Goal: Navigation & Orientation: Understand site structure

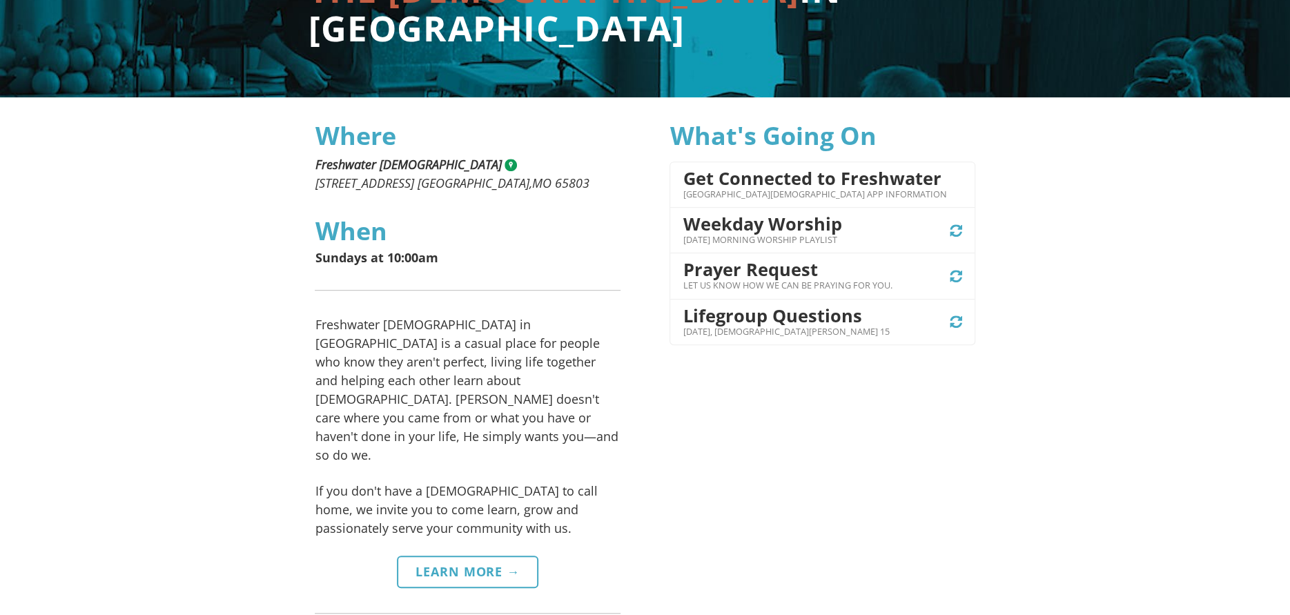
scroll to position [276, 0]
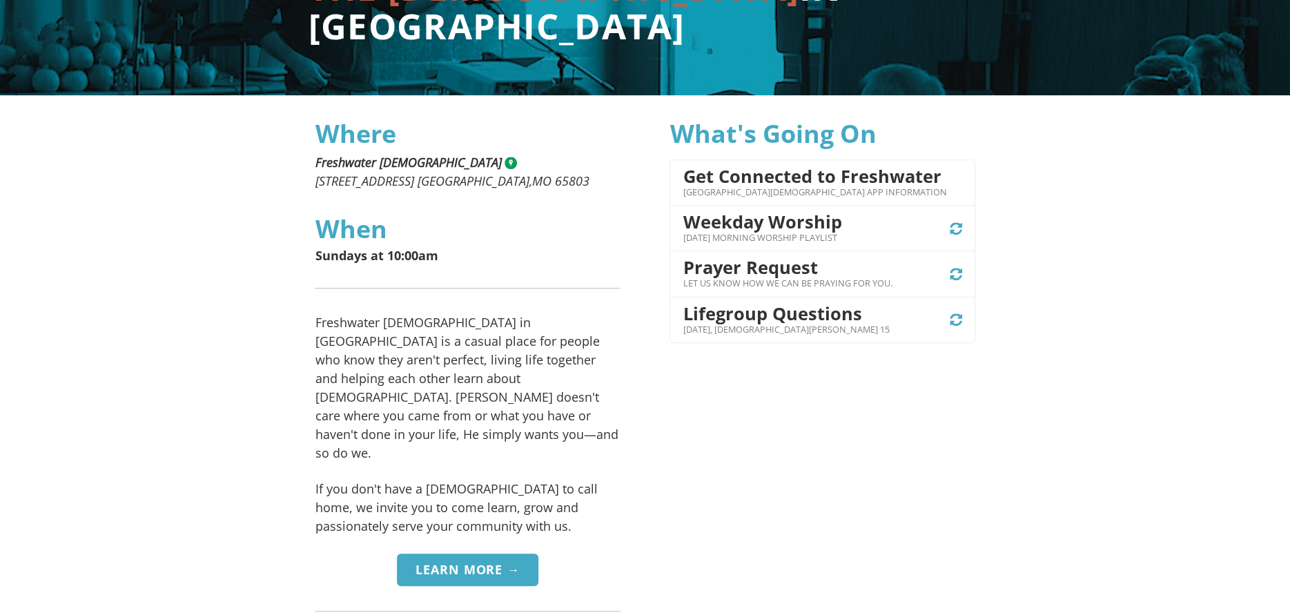
click at [462, 553] on link "Learn More →" at bounding box center [468, 569] width 142 height 32
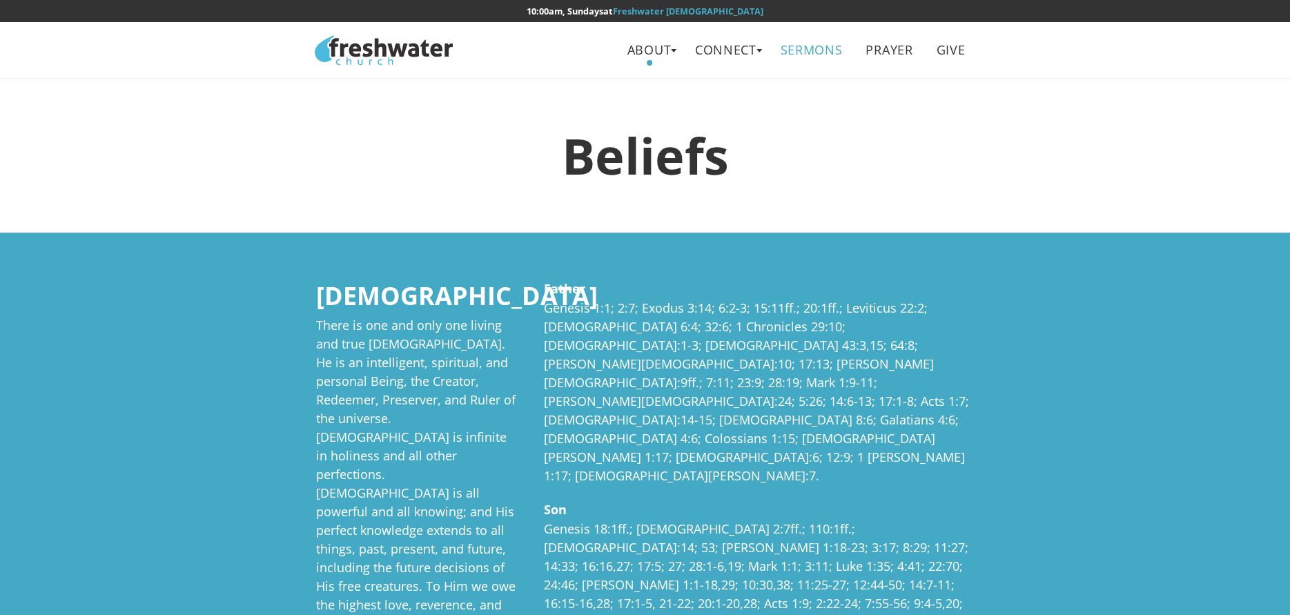
click at [807, 52] on link "Sermons" at bounding box center [811, 49] width 82 height 31
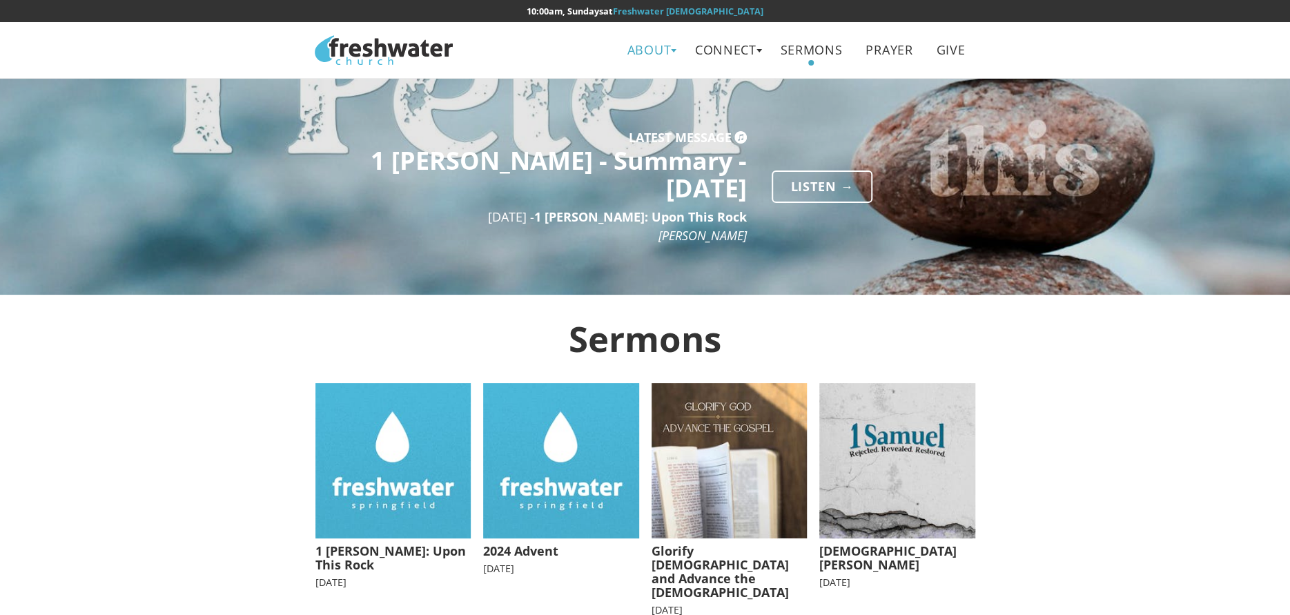
click at [645, 57] on link "About" at bounding box center [649, 49] width 64 height 31
click at [649, 109] on link "Leadership" at bounding box center [654, 110] width 109 height 28
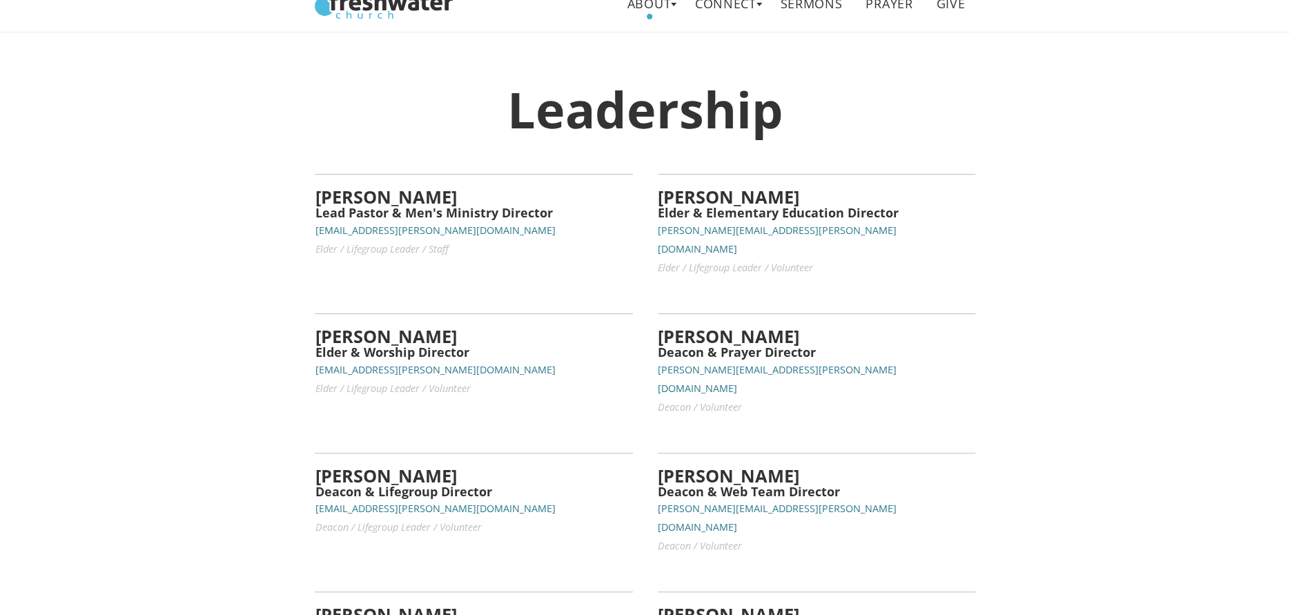
scroll to position [34, 0]
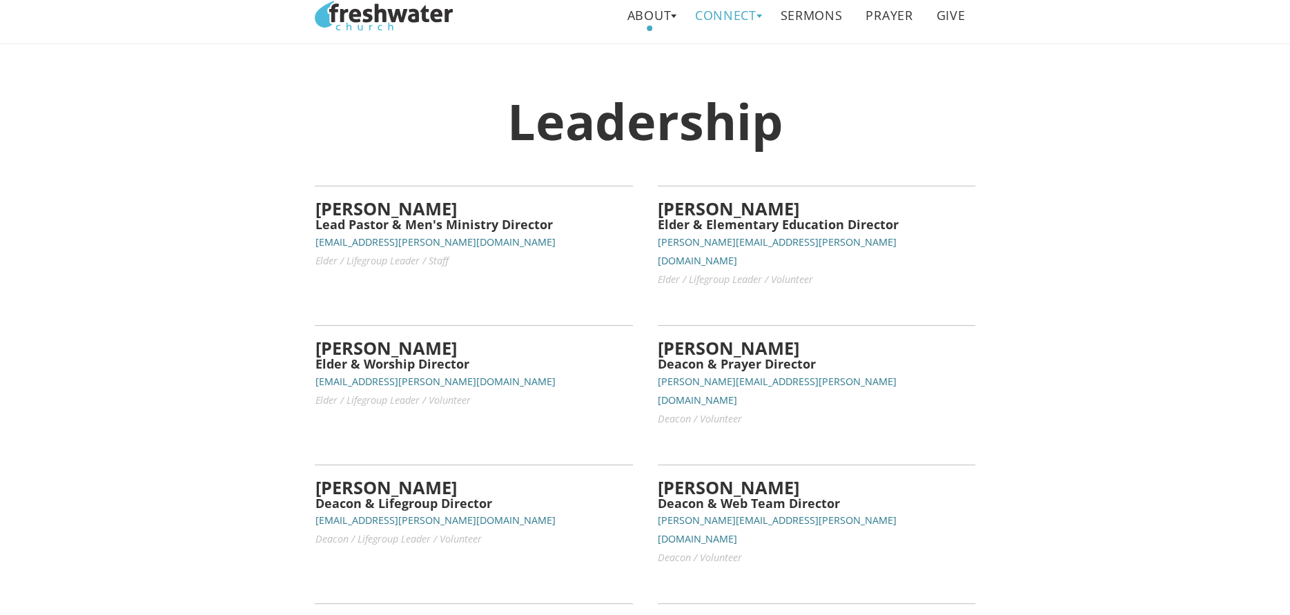
click at [738, 12] on link "Connect" at bounding box center [725, 15] width 82 height 31
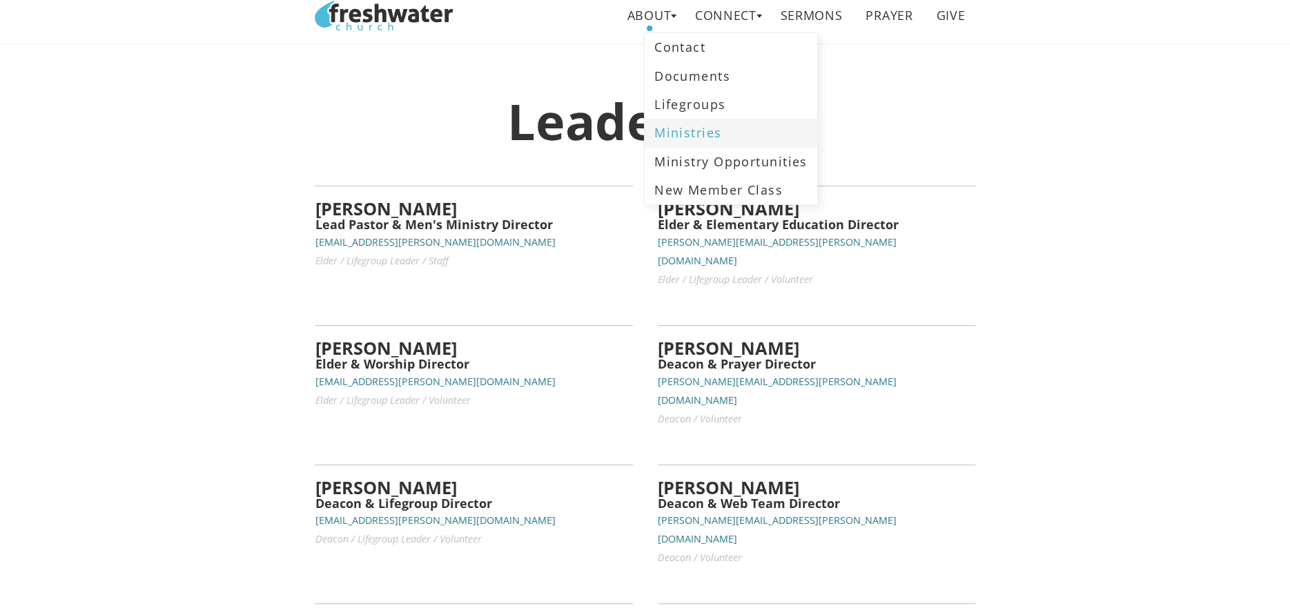
click at [722, 124] on link "Ministries" at bounding box center [730, 133] width 172 height 28
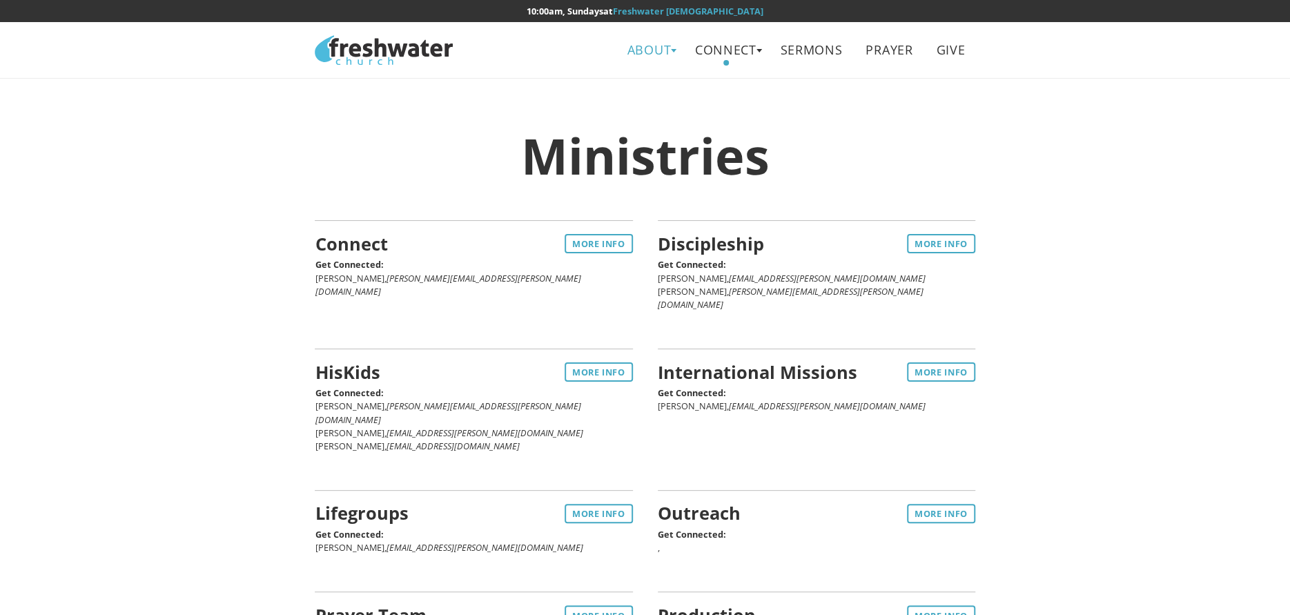
click at [655, 52] on link "About" at bounding box center [649, 49] width 64 height 31
click at [634, 86] on link "Beliefs" at bounding box center [654, 82] width 109 height 28
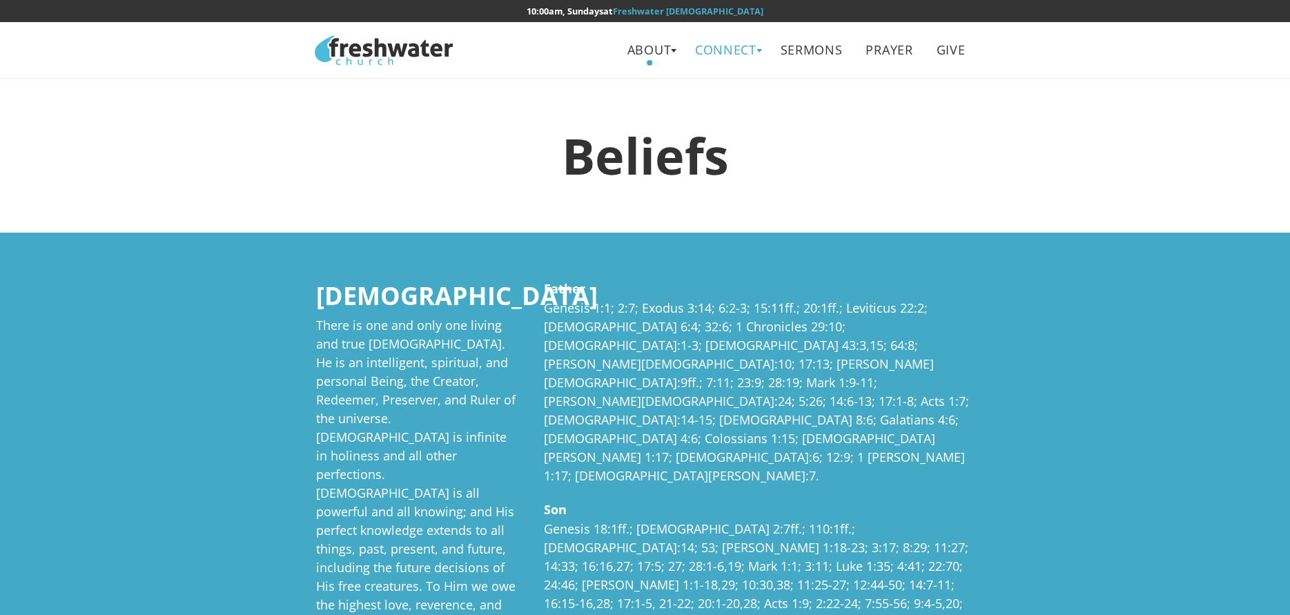
click at [727, 58] on link "Connect" at bounding box center [725, 49] width 82 height 31
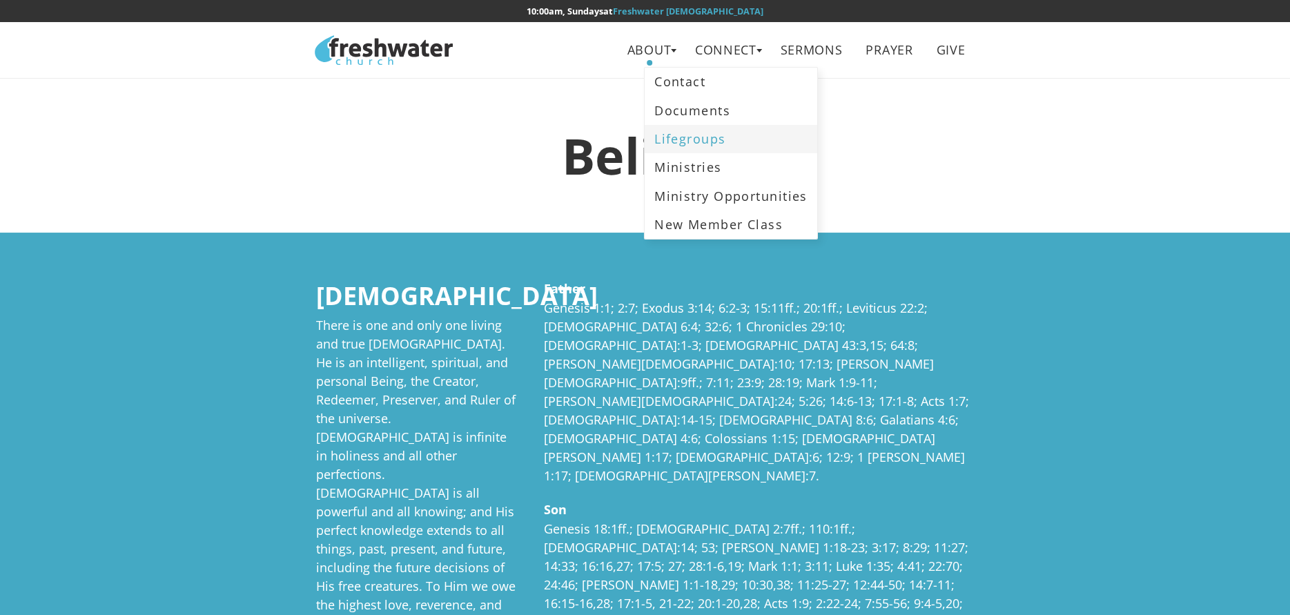
click at [723, 133] on link "Lifegroups" at bounding box center [730, 139] width 172 height 28
